Goal: Check status: Check status

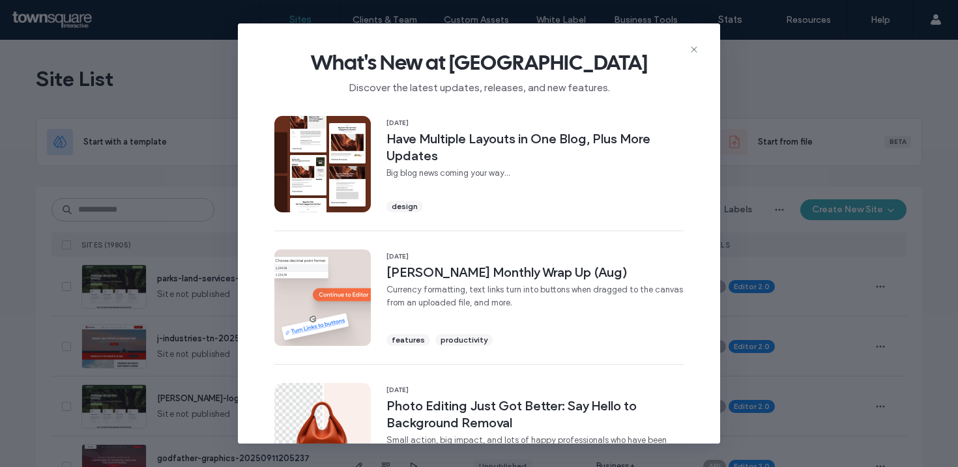
click at [688, 50] on span "What's New at [GEOGRAPHIC_DATA]" at bounding box center [479, 63] width 441 height 26
click at [696, 50] on icon at bounding box center [694, 49] width 10 height 10
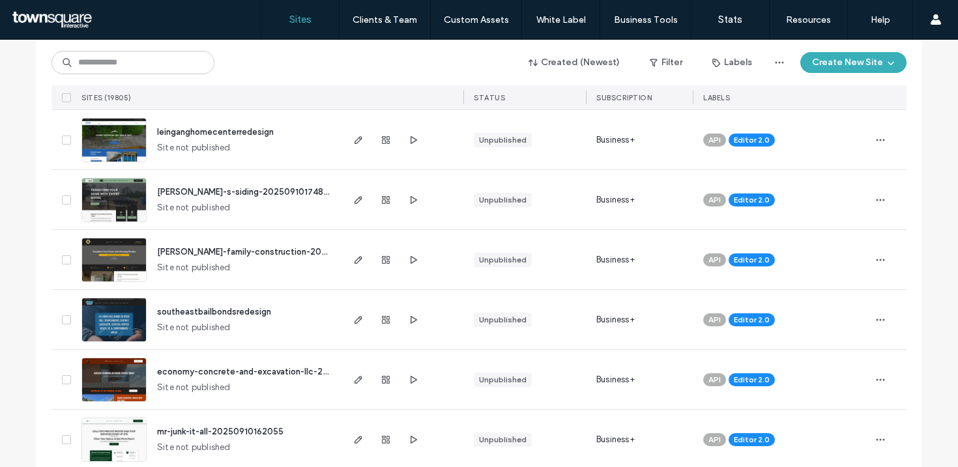
scroll to position [4335, 0]
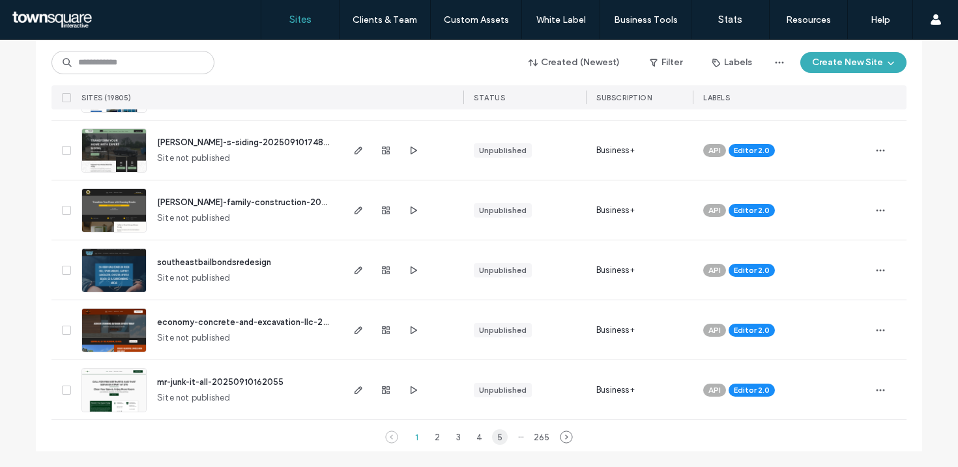
click at [497, 441] on div "5" at bounding box center [500, 438] width 16 height 16
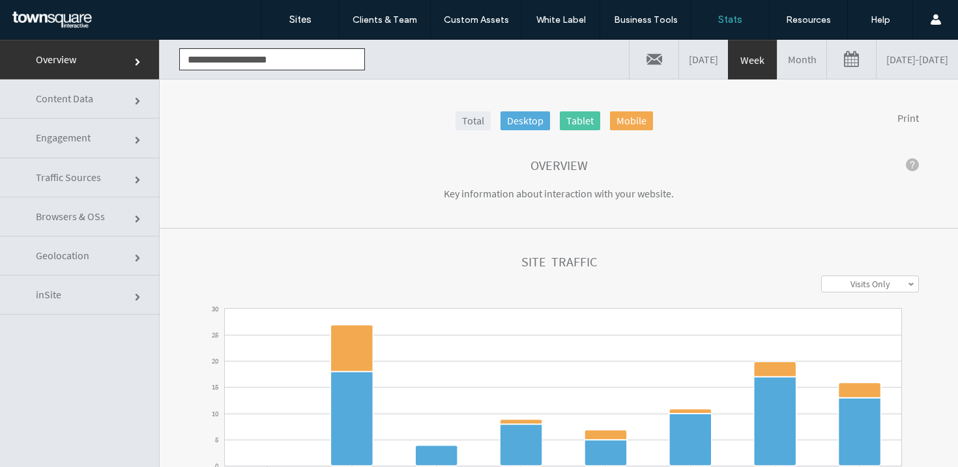
click at [679, 64] on link "[DATE]" at bounding box center [703, 59] width 49 height 39
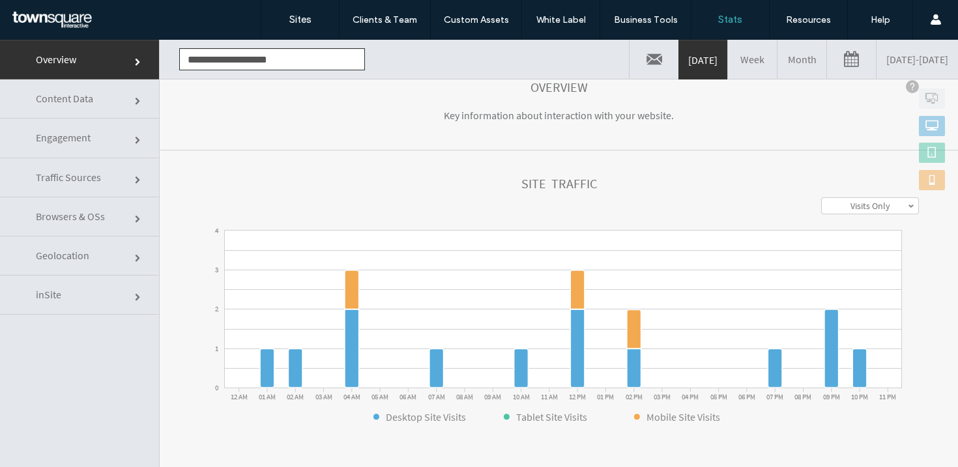
scroll to position [123, 0]
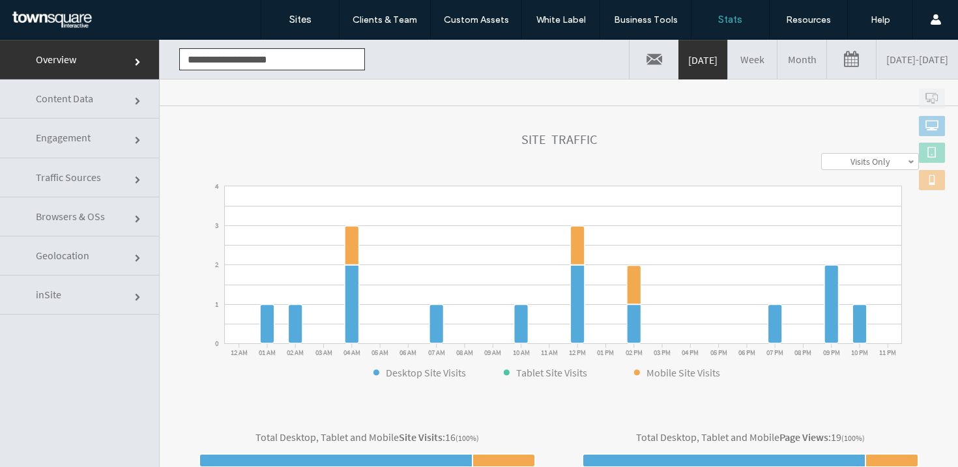
click at [110, 94] on link "Content Data" at bounding box center [79, 99] width 159 height 39
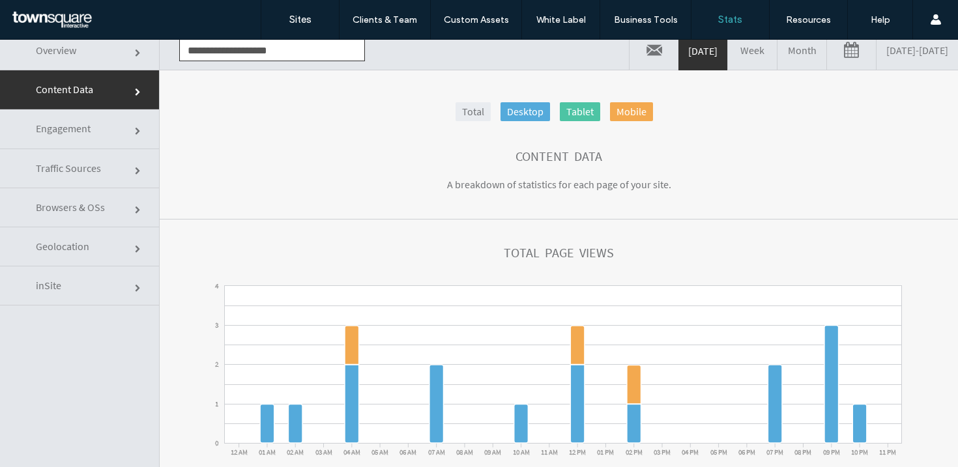
scroll to position [0, 0]
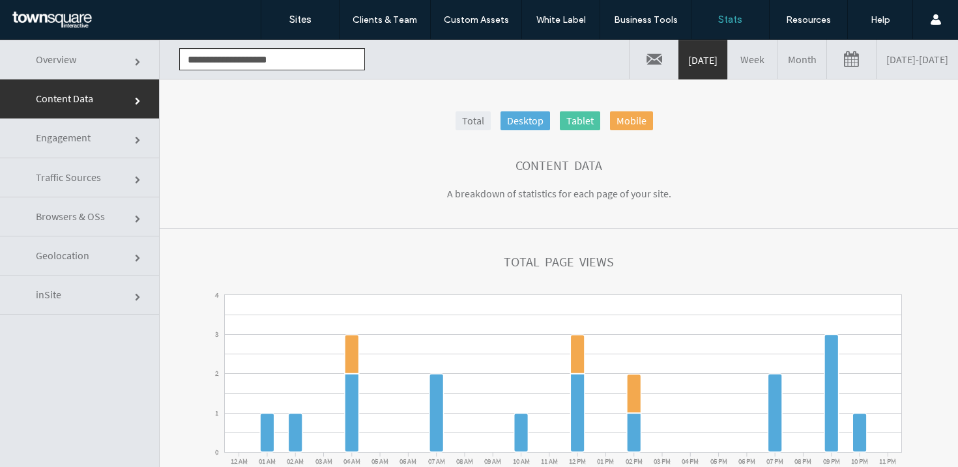
click at [728, 61] on link "Week" at bounding box center [752, 59] width 49 height 39
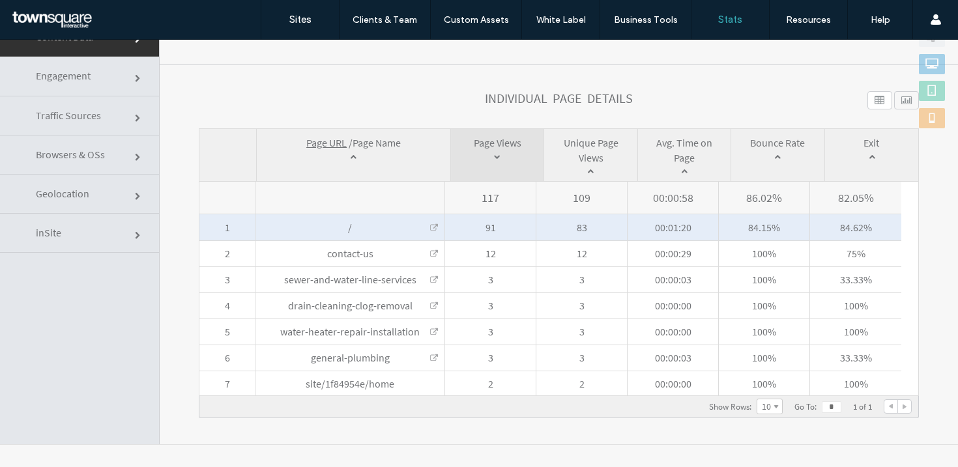
scroll to position [66, 0]
